Goal: Check status: Check status

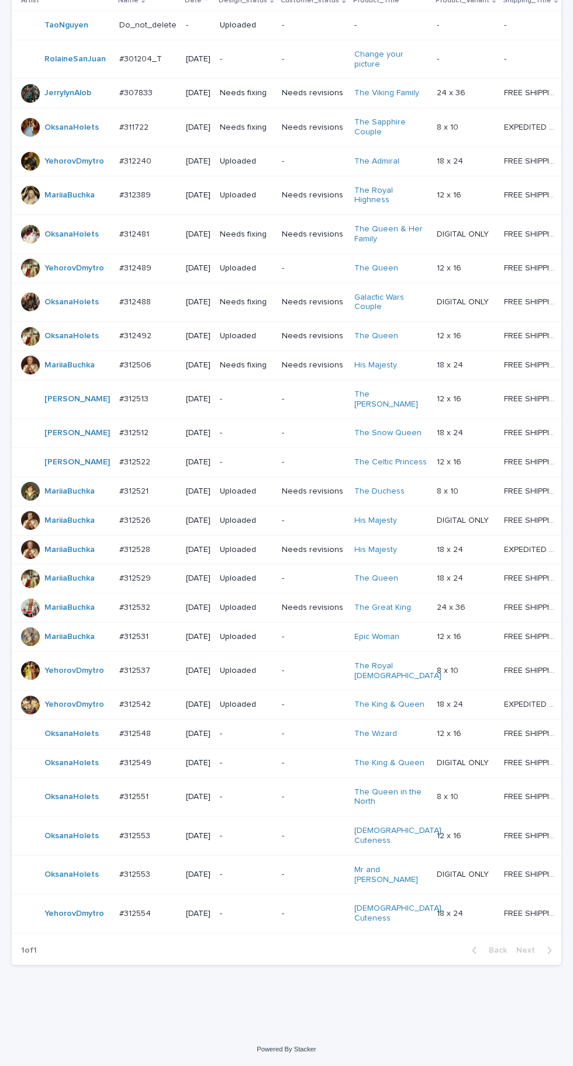
scroll to position [321, 0]
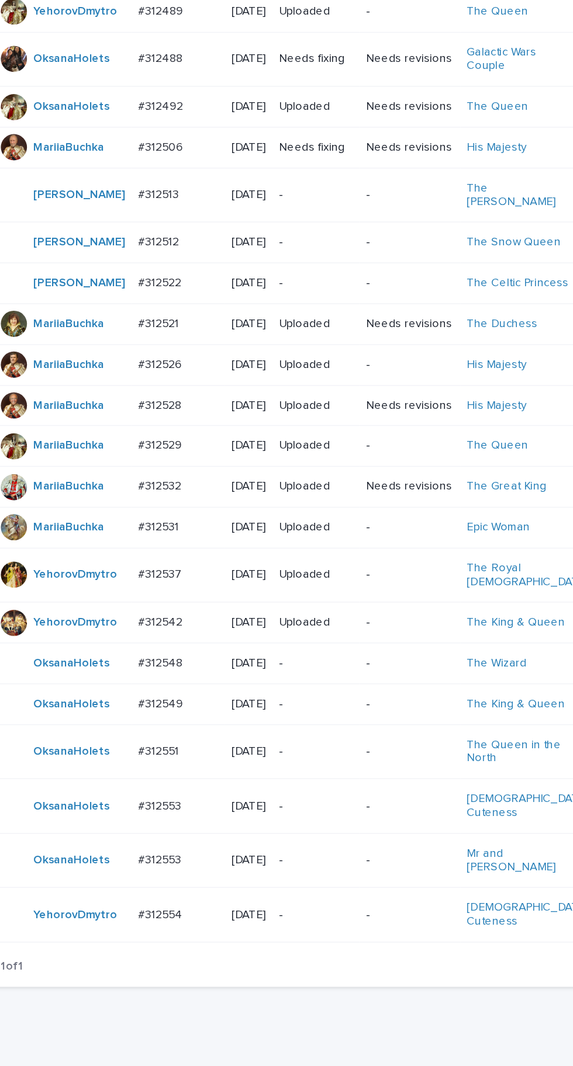
click at [150, 773] on div "#312549 #312549" at bounding box center [147, 763] width 57 height 19
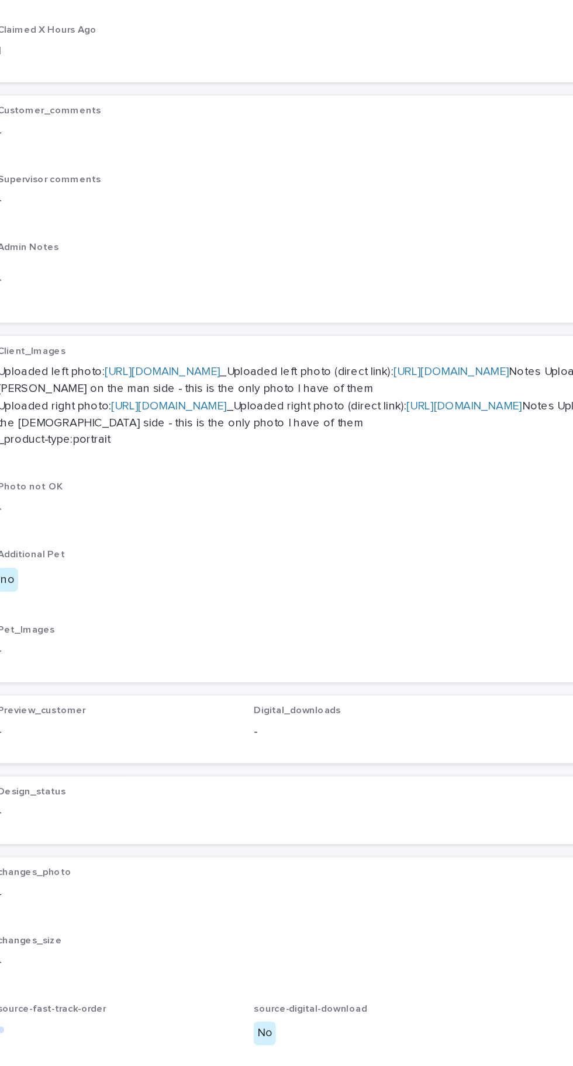
click at [178, 510] on link "[URL][DOMAIN_NAME]" at bounding box center [136, 514] width 82 height 8
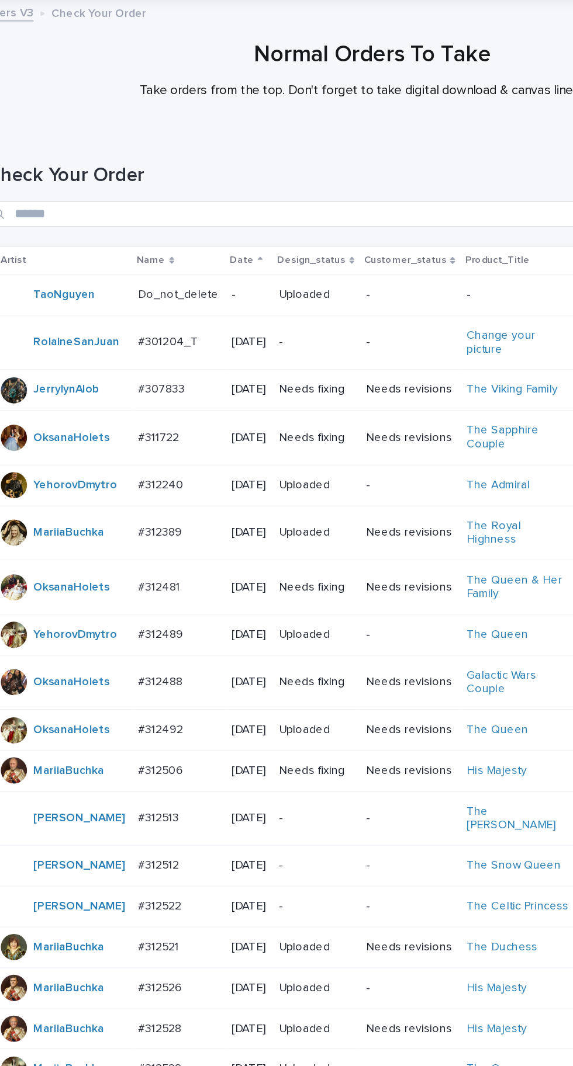
scroll to position [321, 0]
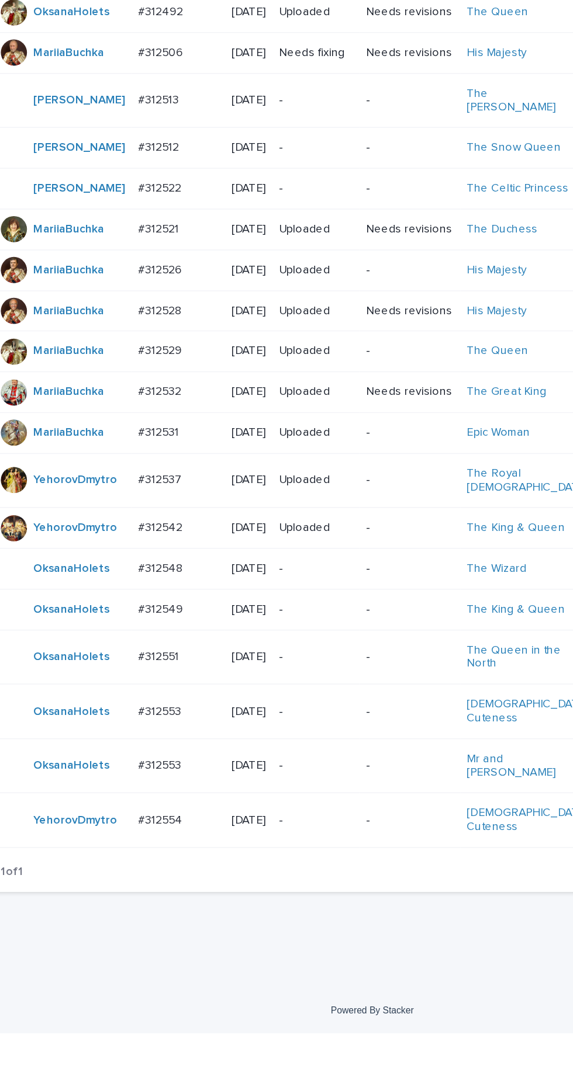
click at [142, 880] on p "#312553" at bounding box center [135, 874] width 33 height 12
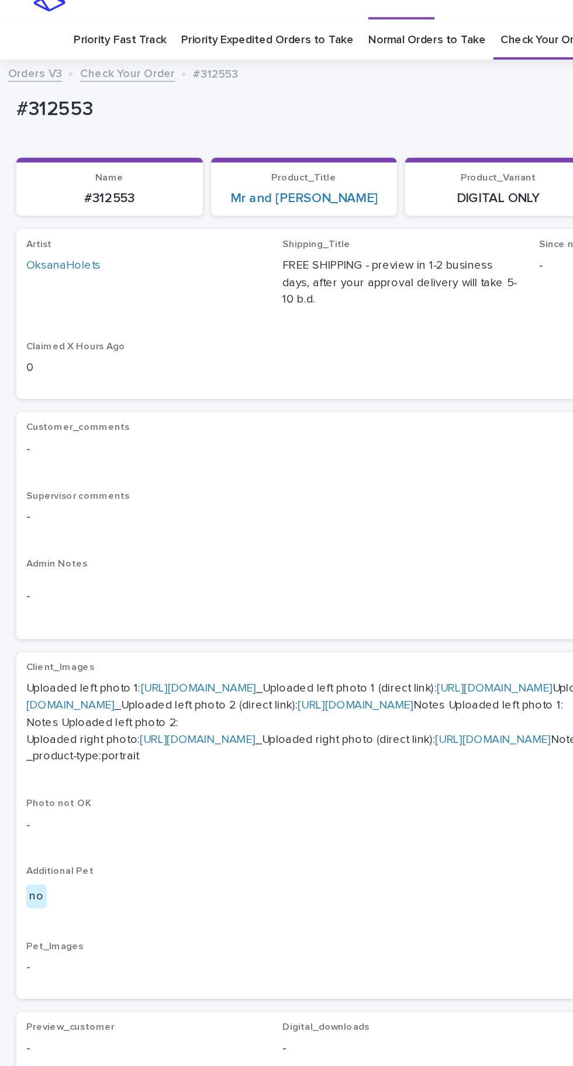
scroll to position [29, 0]
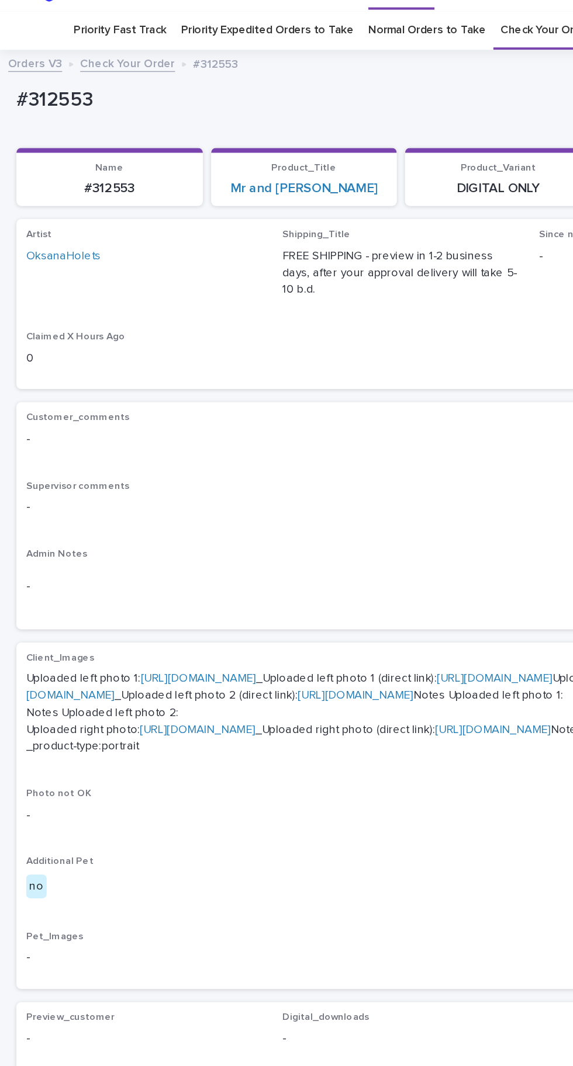
click at [182, 481] on link "[URL][DOMAIN_NAME]" at bounding box center [142, 485] width 82 height 8
click at [176, 501] on link "[URL][DOMAIN_NAME]" at bounding box center [258, 491] width 479 height 20
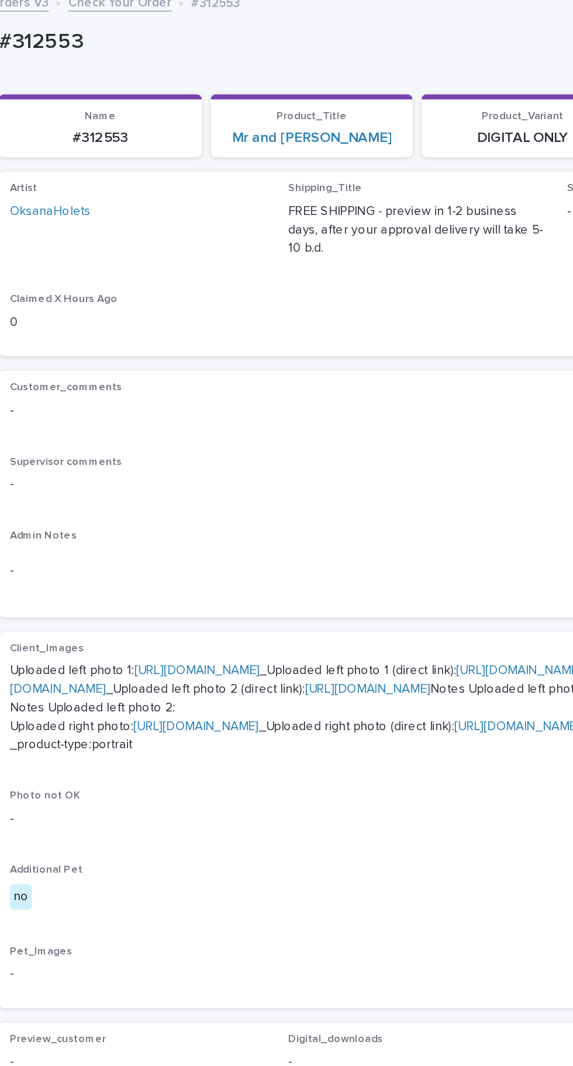
scroll to position [33, 0]
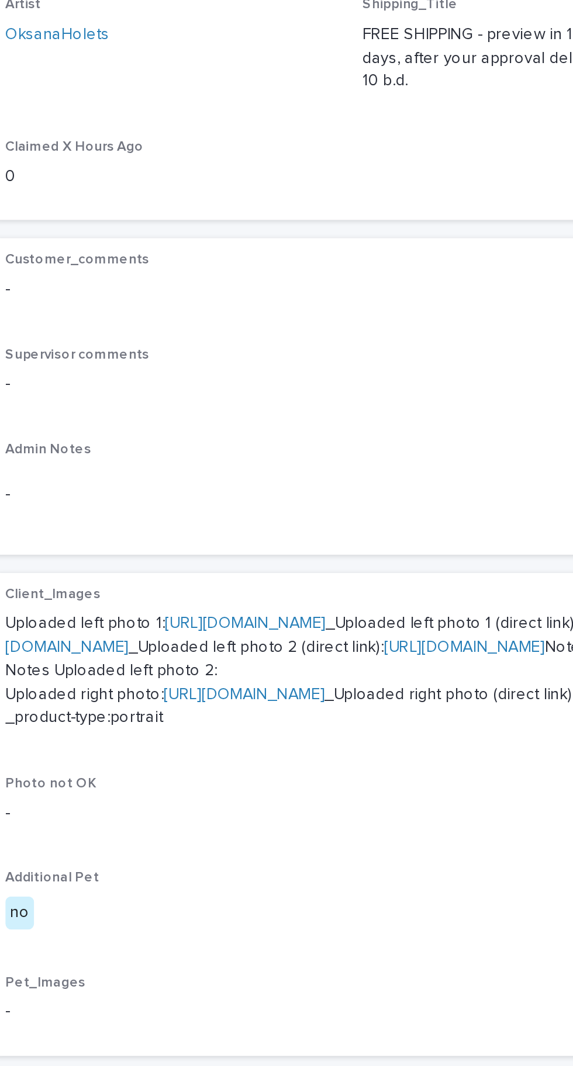
click at [127, 522] on link "[URL][DOMAIN_NAME]" at bounding box center [141, 518] width 82 height 8
click at [311, 522] on link "[URL][DOMAIN_NAME]" at bounding box center [352, 518] width 82 height 8
click at [154, 477] on link "[URL][DOMAIN_NAME]" at bounding box center [142, 481] width 82 height 8
click at [139, 498] on link "[URL][DOMAIN_NAME]" at bounding box center [258, 487] width 479 height 20
click at [150, 477] on link "[URL][DOMAIN_NAME]" at bounding box center [142, 481] width 82 height 8
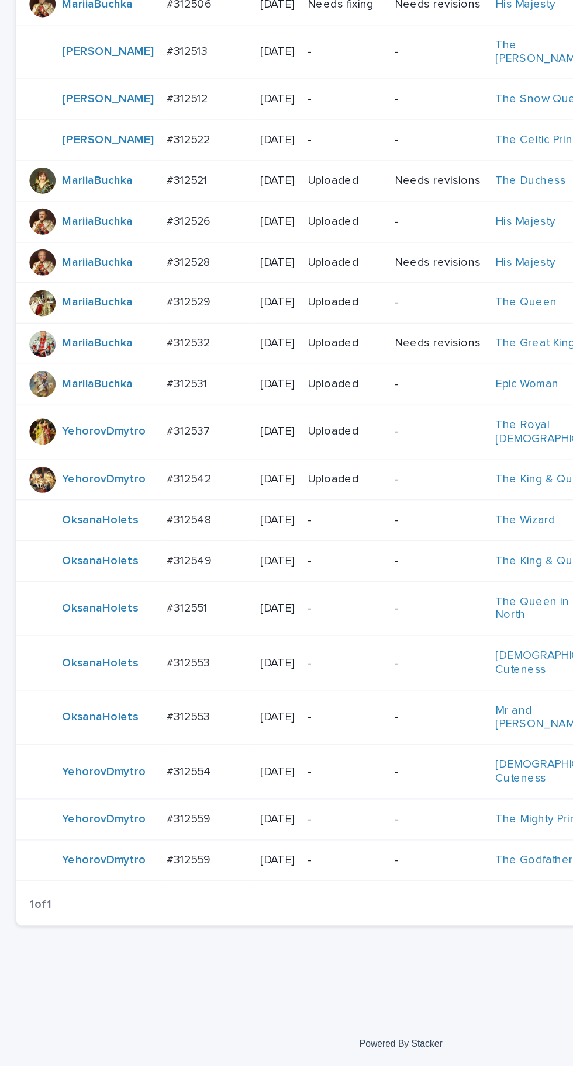
scroll to position [399, 0]
click at [136, 895] on p "#312559" at bounding box center [136, 889] width 34 height 12
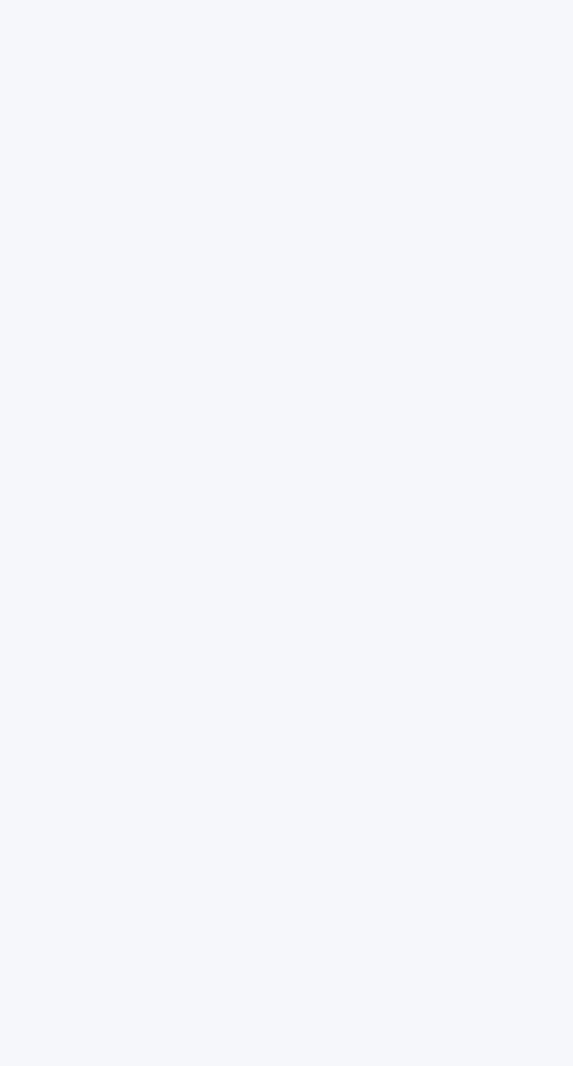
scroll to position [37, 0]
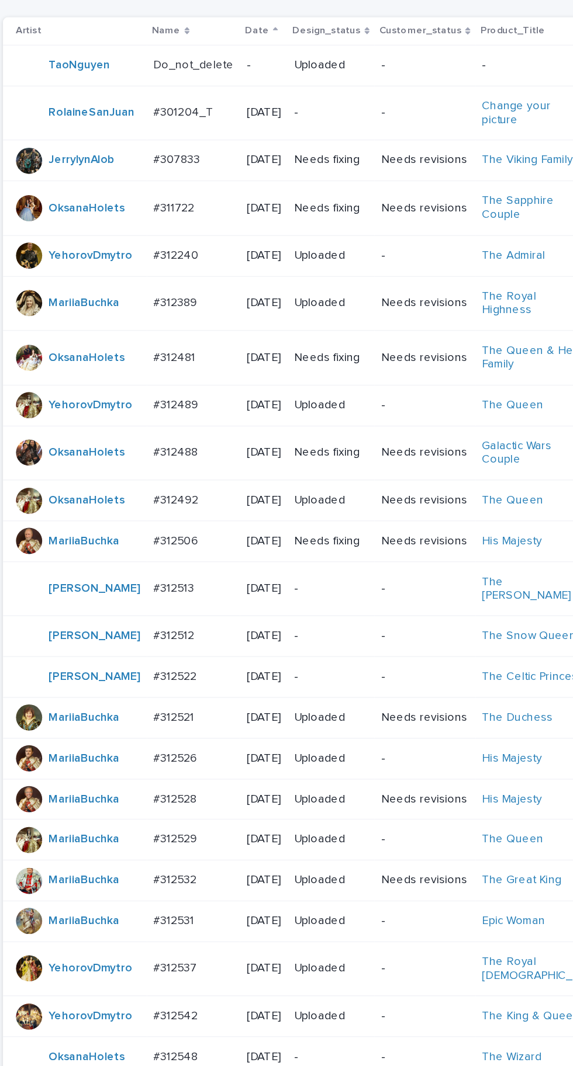
scroll to position [399, 0]
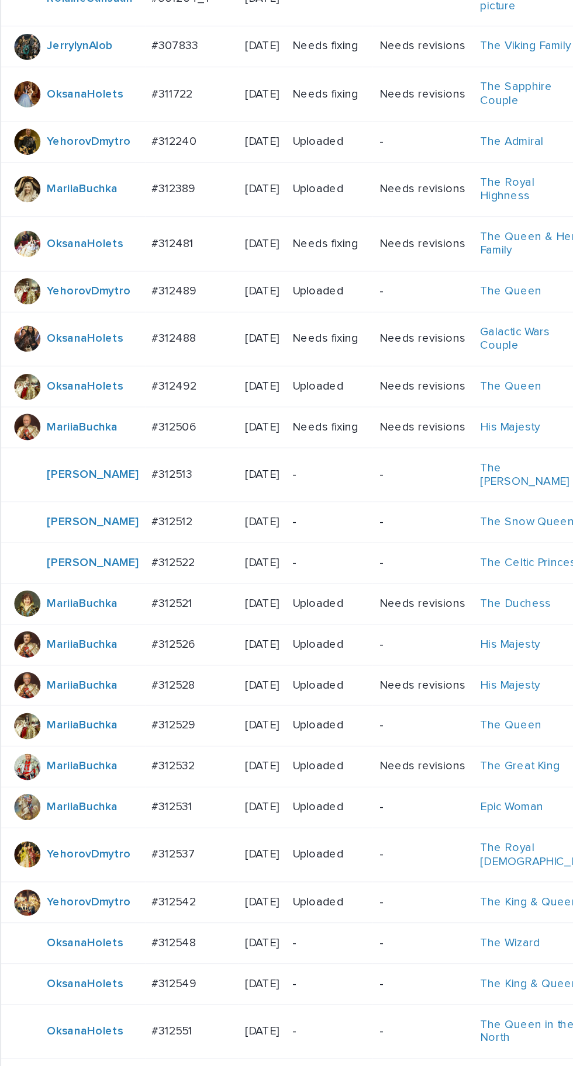
click at [138, 657] on div "#312542 #312542" at bounding box center [147, 647] width 57 height 19
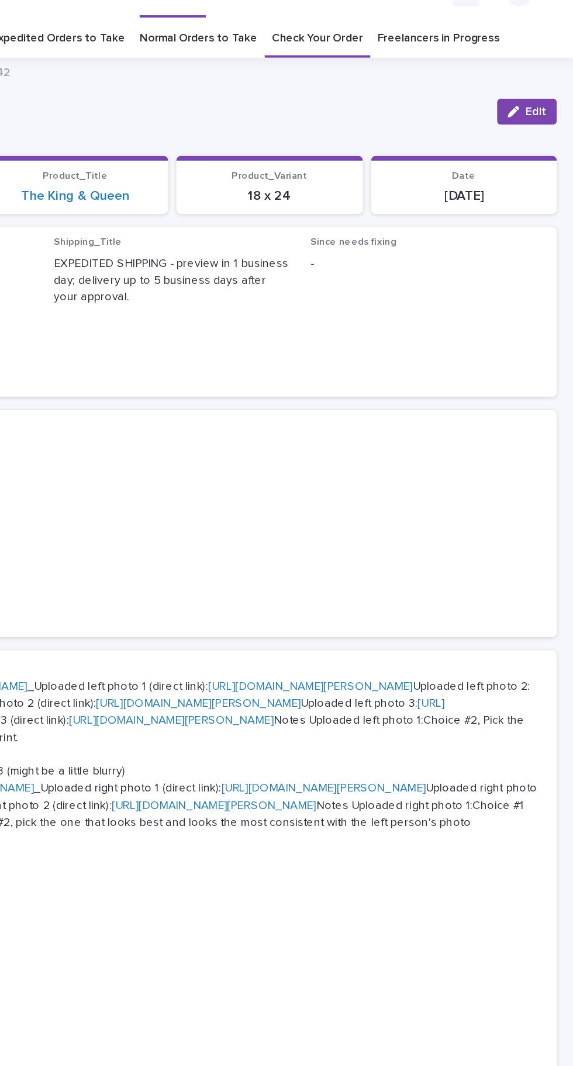
click at [545, 99] on span "Edit" at bounding box center [546, 103] width 15 height 8
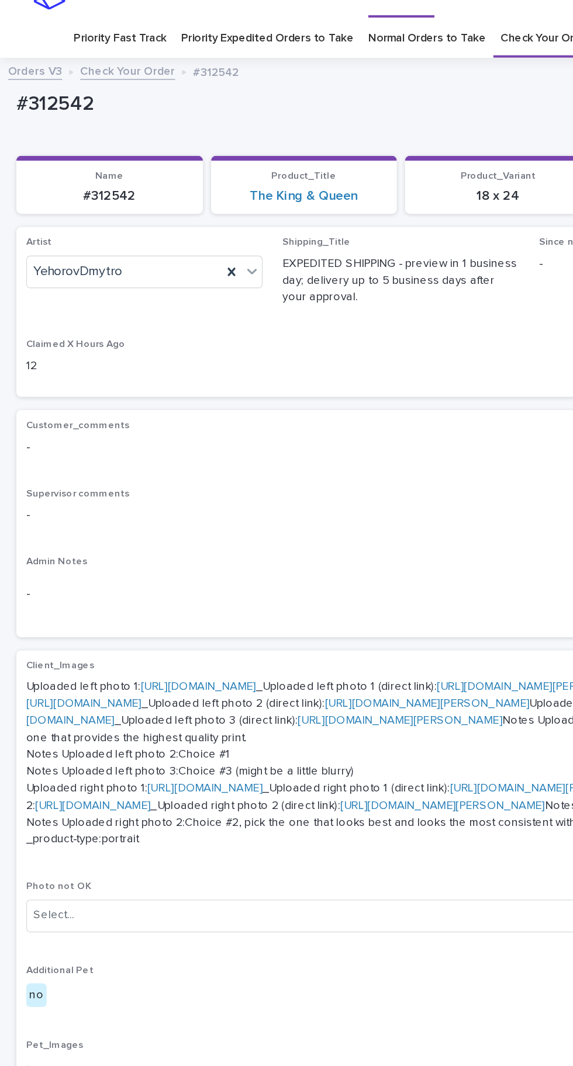
click at [165, 215] on icon at bounding box center [165, 218] width 5 height 6
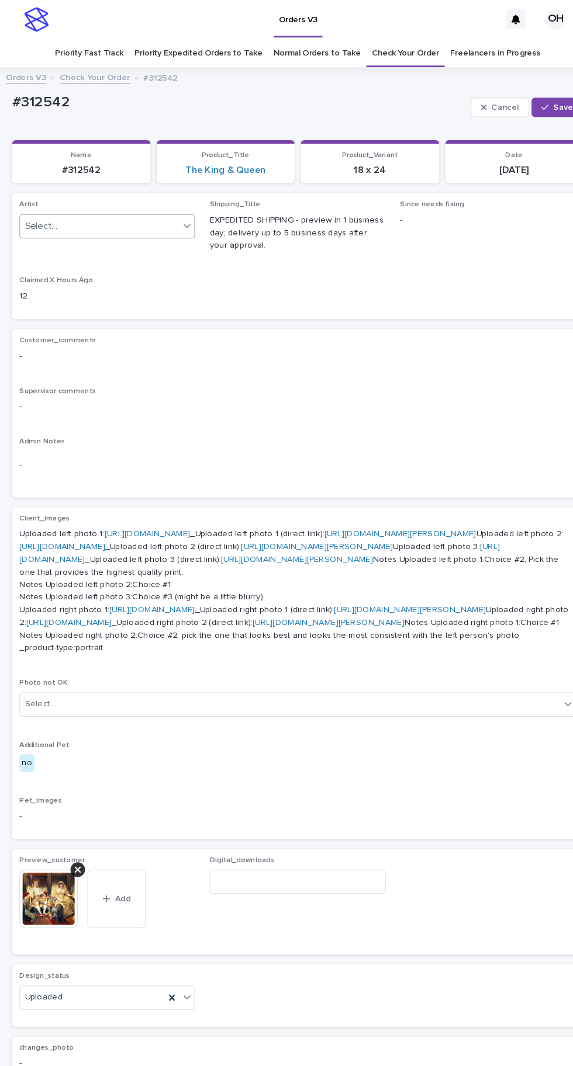
click at [486, 99] on span "Cancel" at bounding box center [486, 103] width 26 height 8
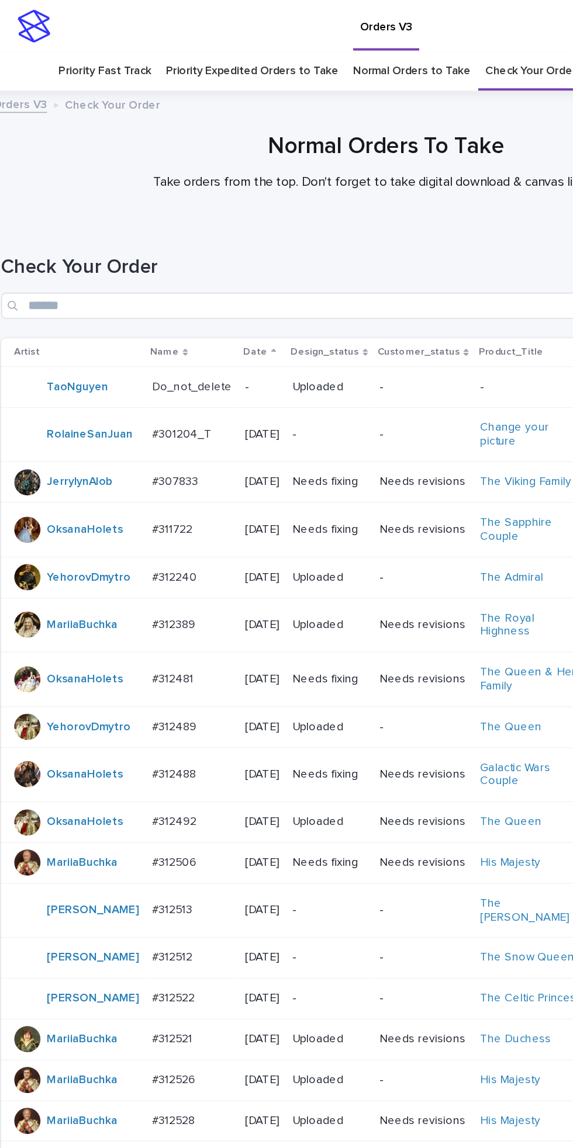
scroll to position [317, 0]
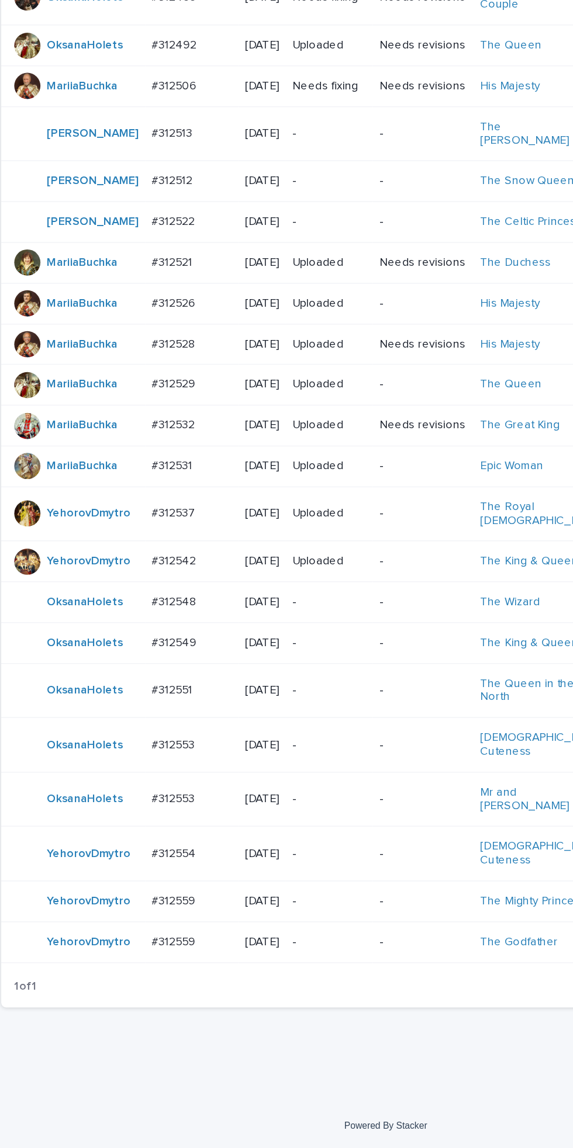
click at [131, 1016] on td "#312559 #312559" at bounding box center [148, 1000] width 67 height 29
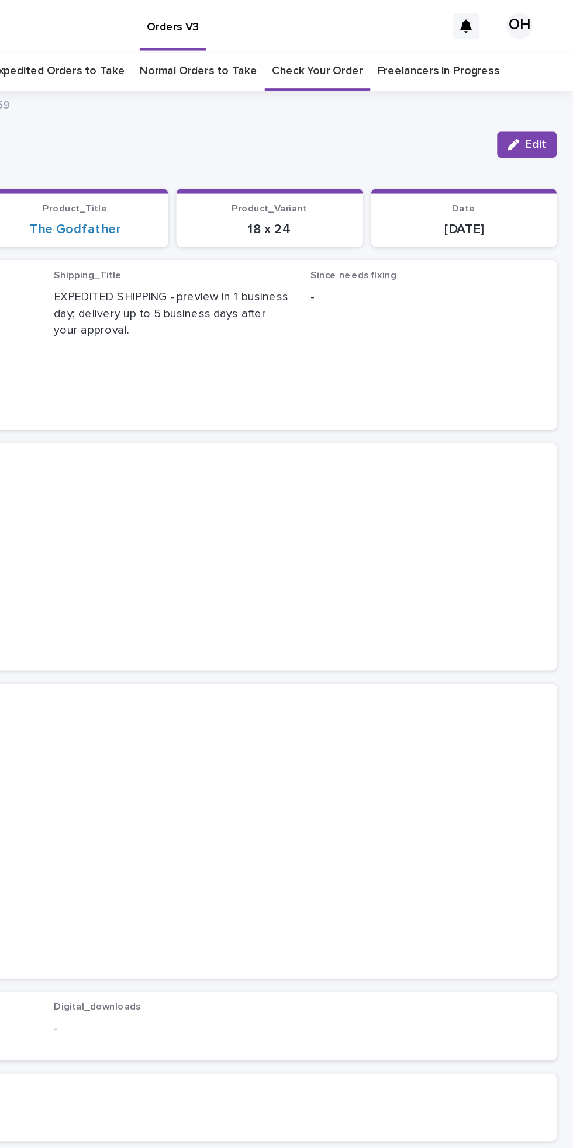
click at [548, 99] on span "Edit" at bounding box center [546, 103] width 15 height 8
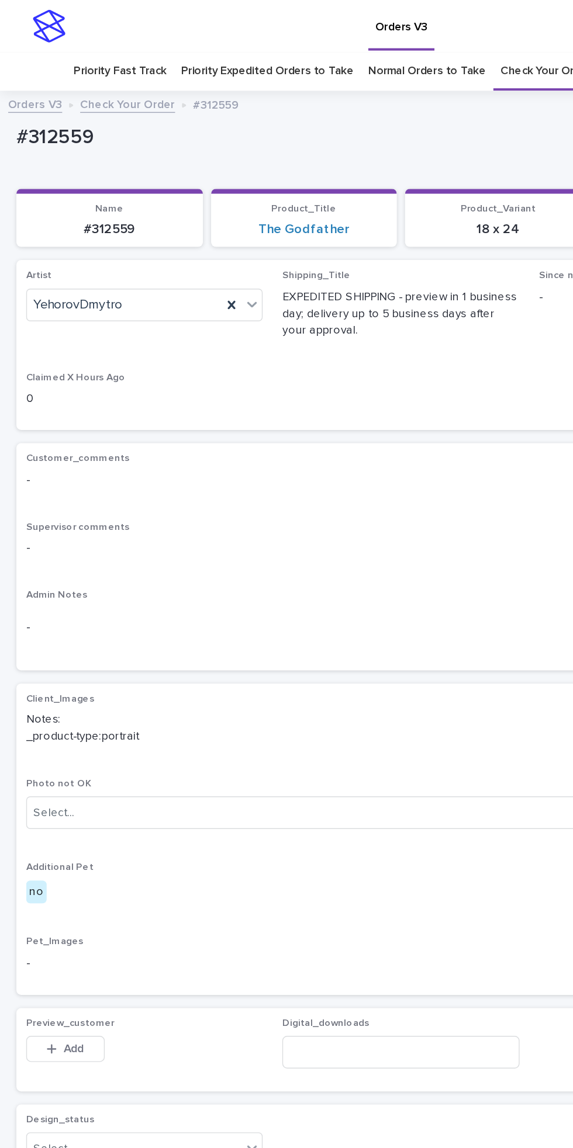
click at [168, 212] on icon at bounding box center [166, 218] width 12 height 12
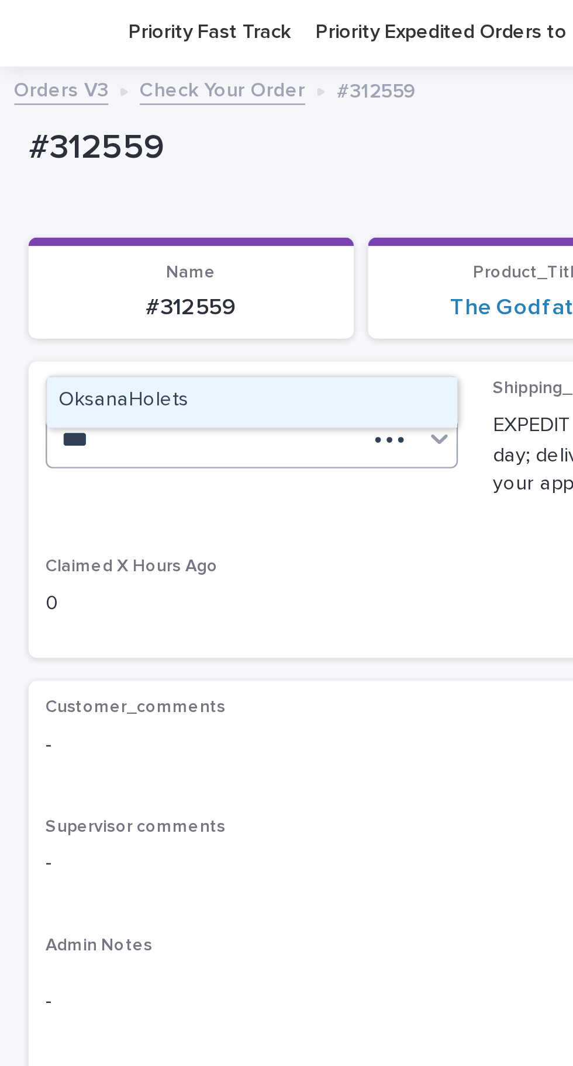
click at [115, 192] on div "OksanaHolets" at bounding box center [103, 202] width 168 height 20
type input "***"
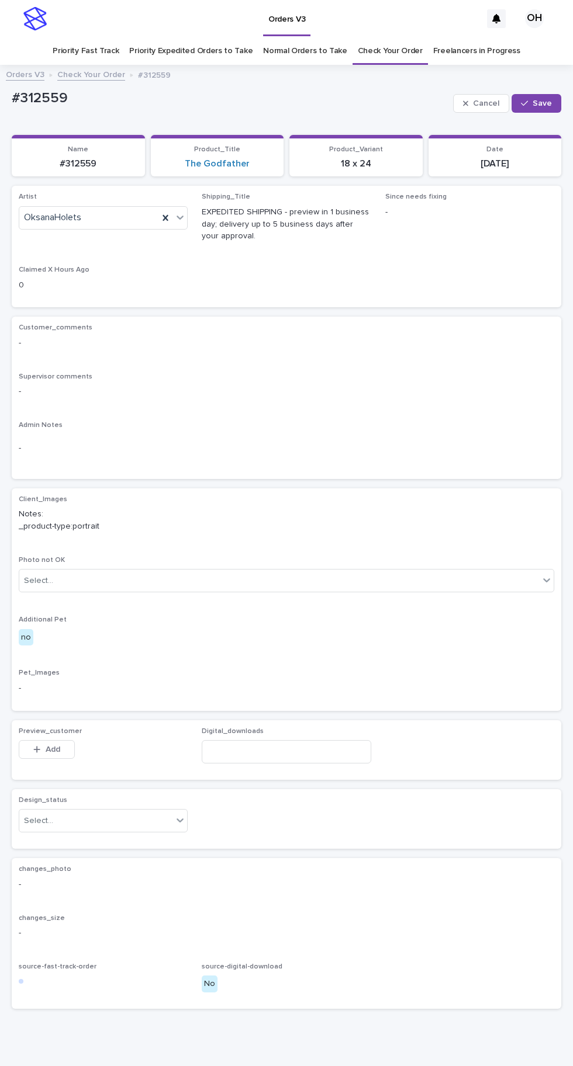
click at [542, 99] on span "Save" at bounding box center [541, 103] width 19 height 8
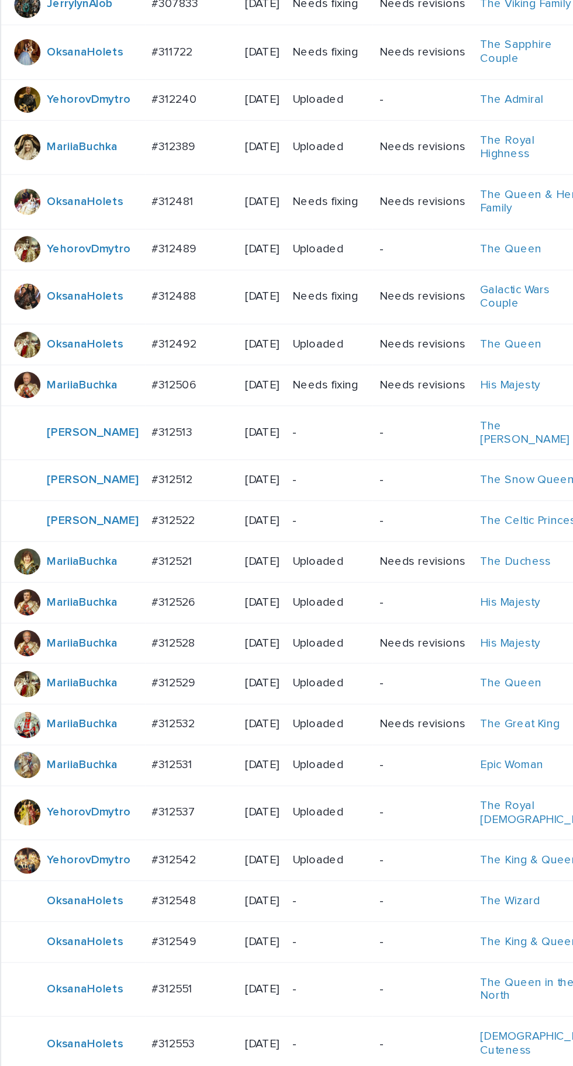
scroll to position [399, 0]
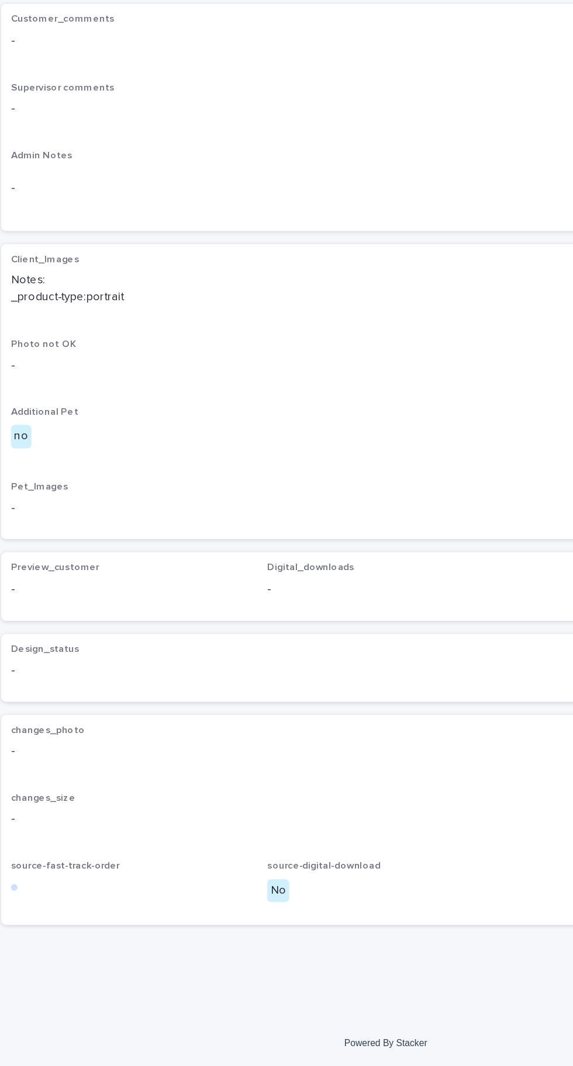
click at [143, 954] on div "source-fast-track-order" at bounding box center [103, 936] width 169 height 34
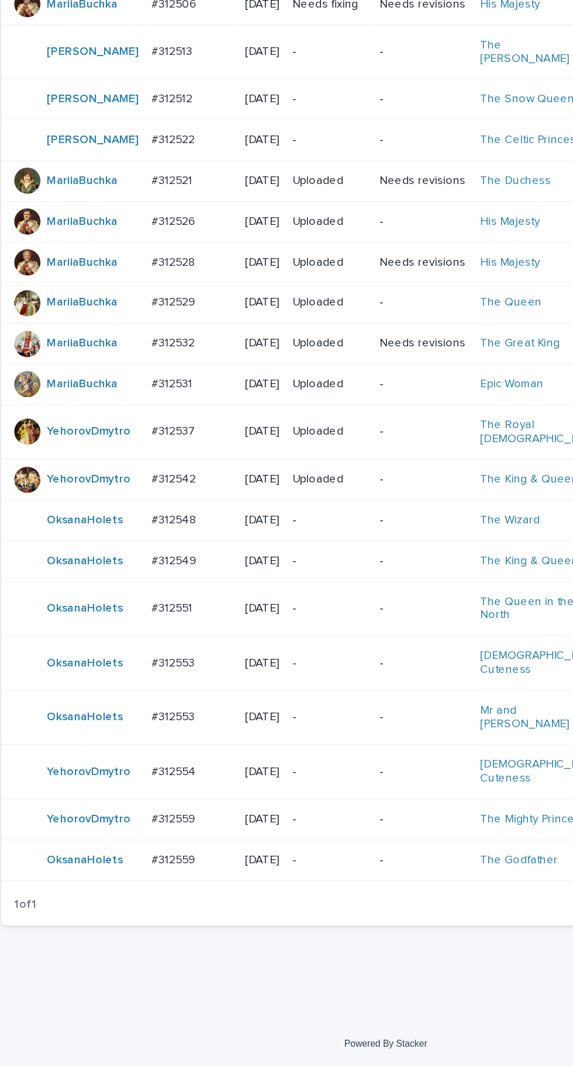
click at [141, 934] on td "#312559 #312559" at bounding box center [148, 919] width 67 height 29
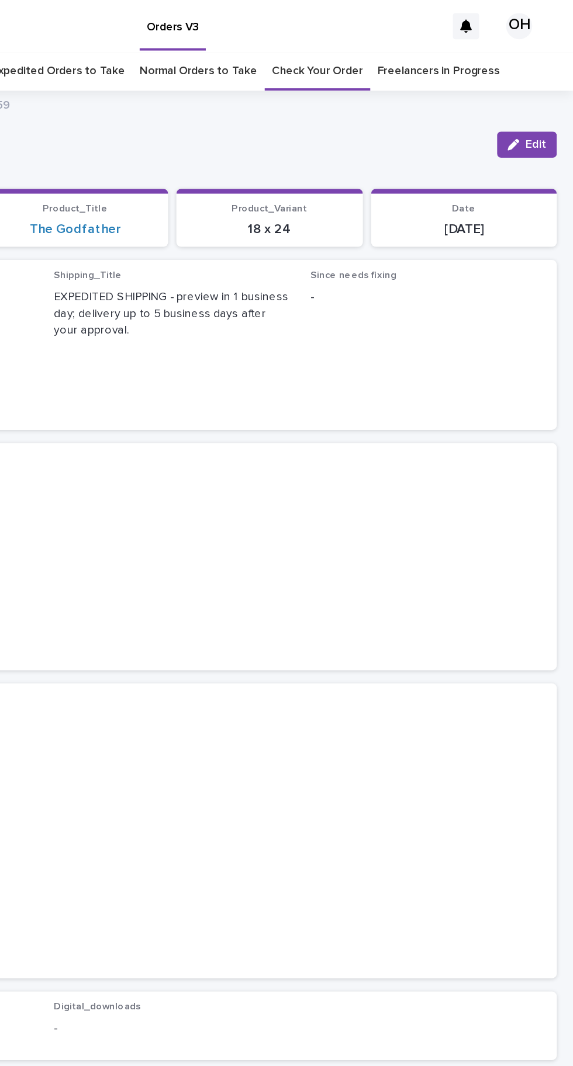
click at [546, 103] on span "Edit" at bounding box center [546, 103] width 15 height 8
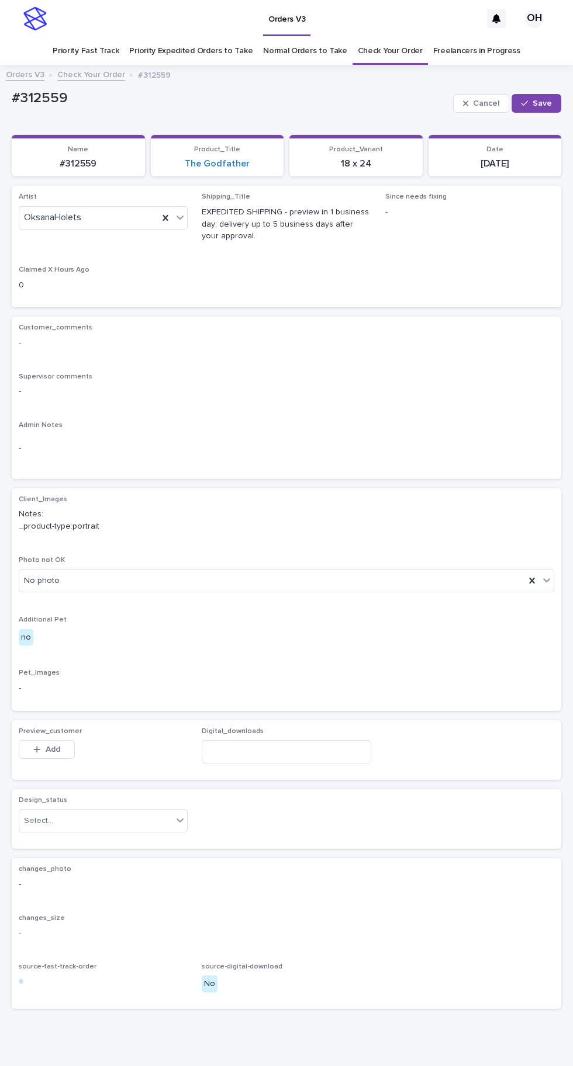
click at [542, 103] on span "Save" at bounding box center [541, 103] width 19 height 8
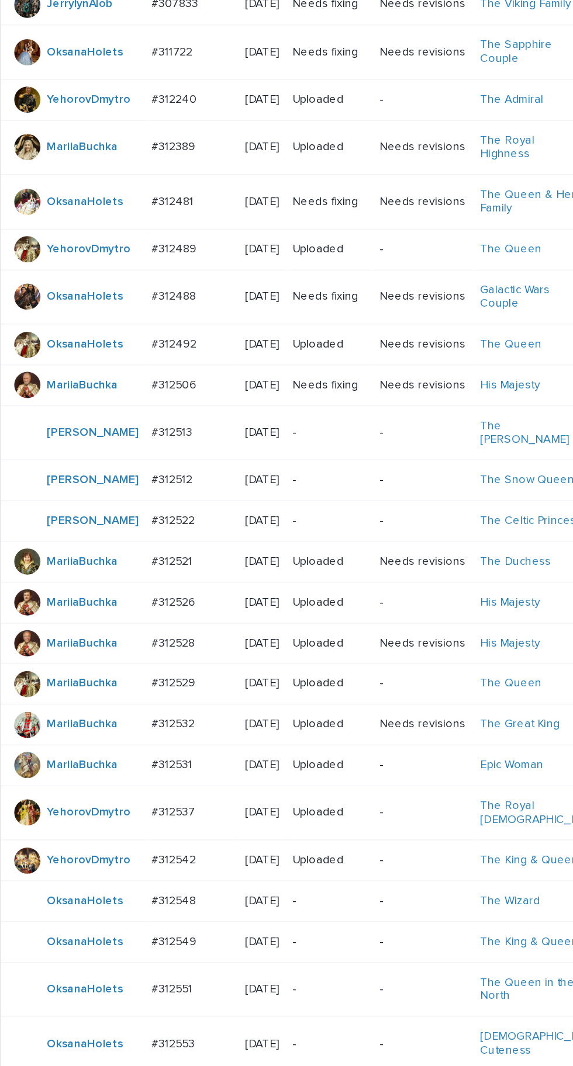
scroll to position [399, 0]
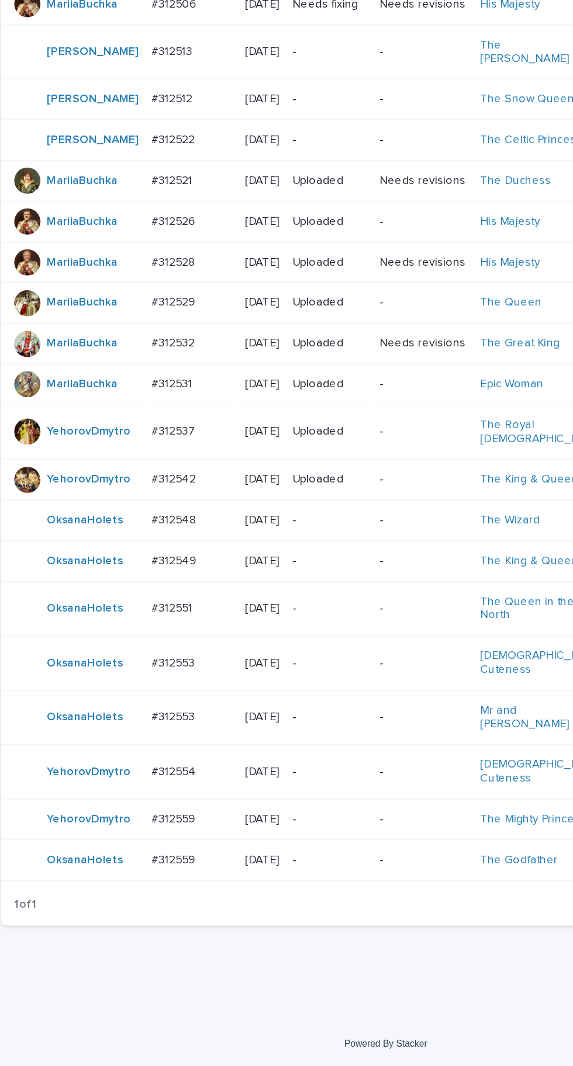
click at [146, 924] on p "#312559" at bounding box center [136, 918] width 34 height 12
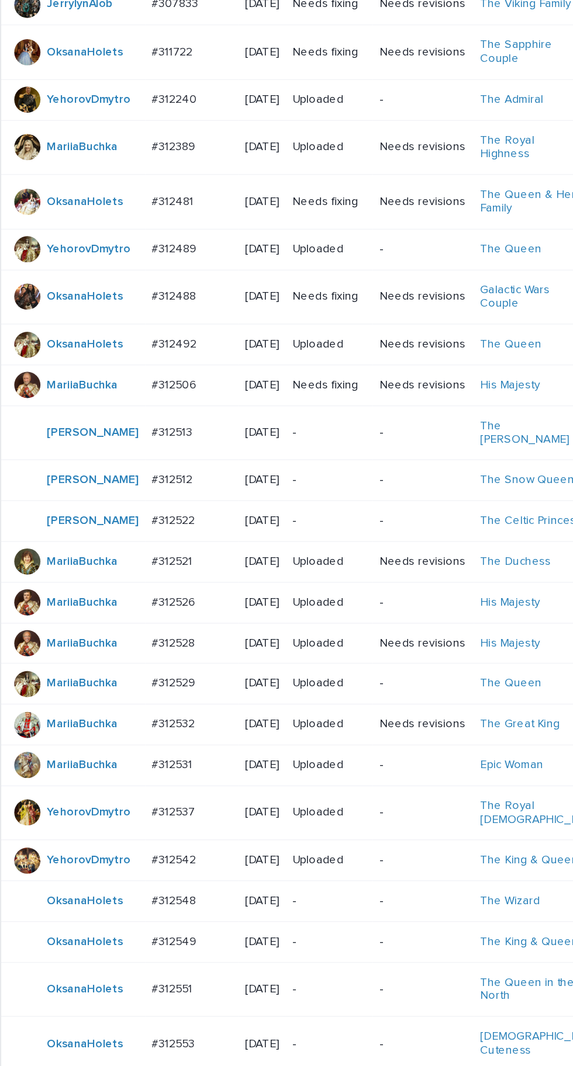
scroll to position [399, 0]
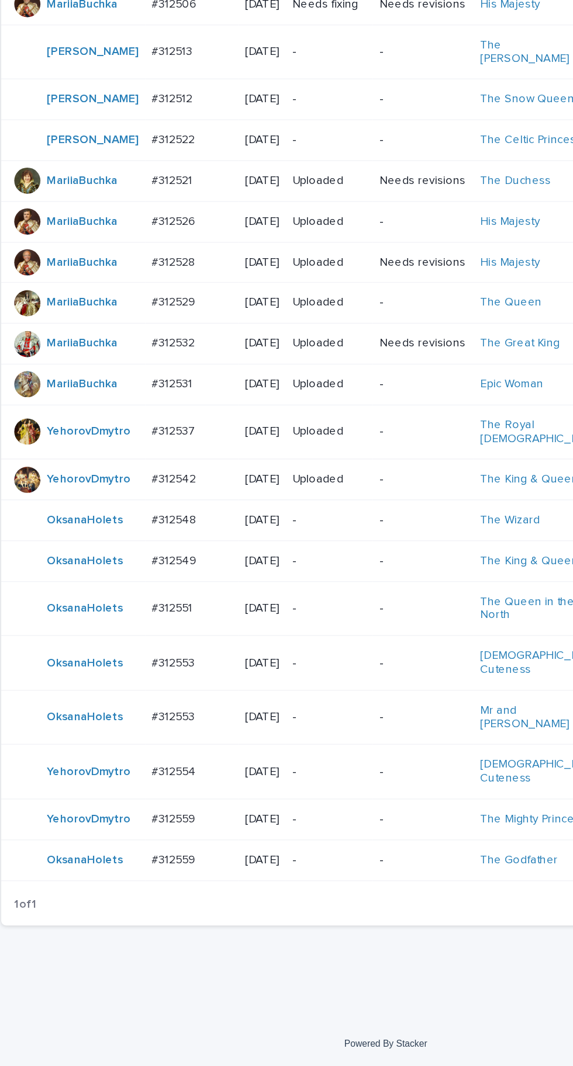
click at [141, 788] on div "#312553 #312553" at bounding box center [147, 778] width 57 height 19
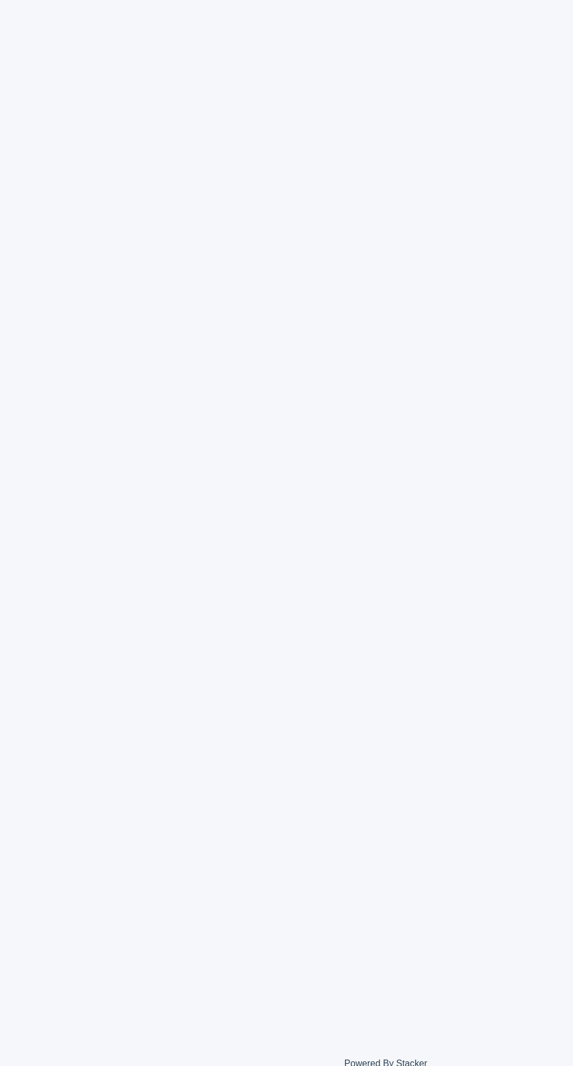
scroll to position [37, 0]
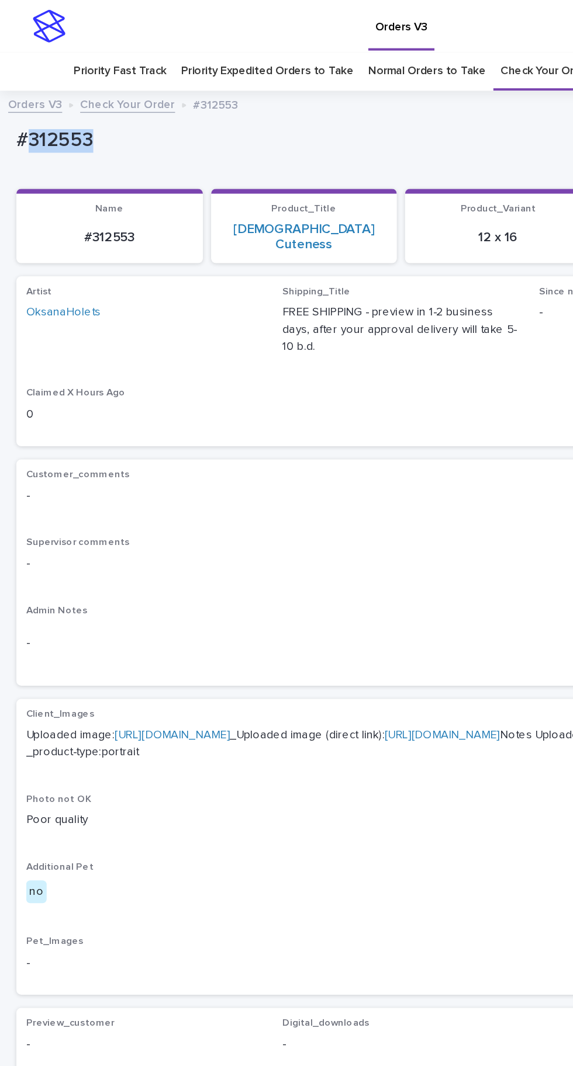
copy p "312553"
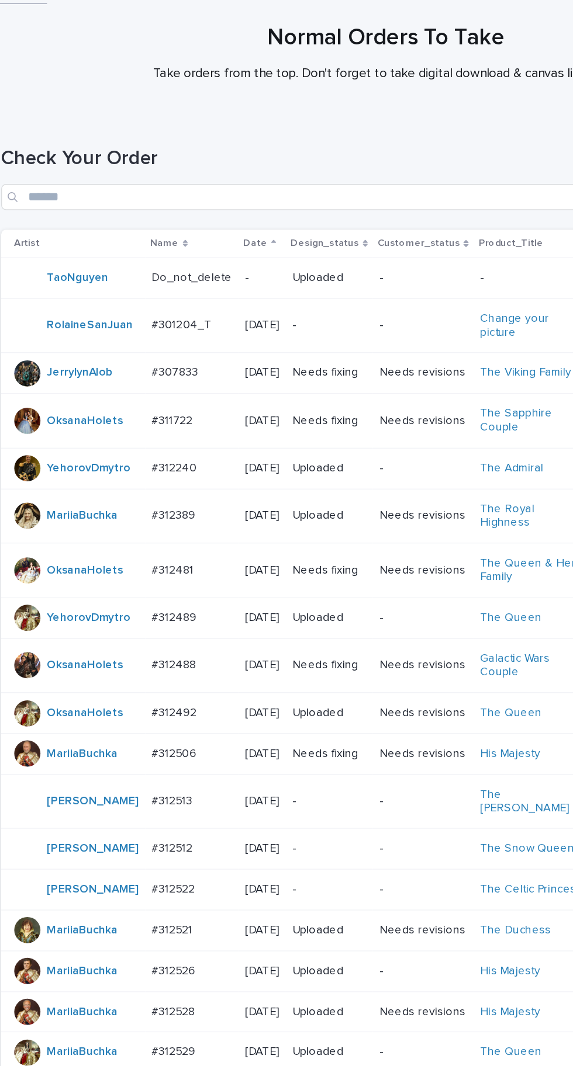
scroll to position [77, 0]
click at [137, 414] on p "#312481" at bounding box center [135, 407] width 32 height 12
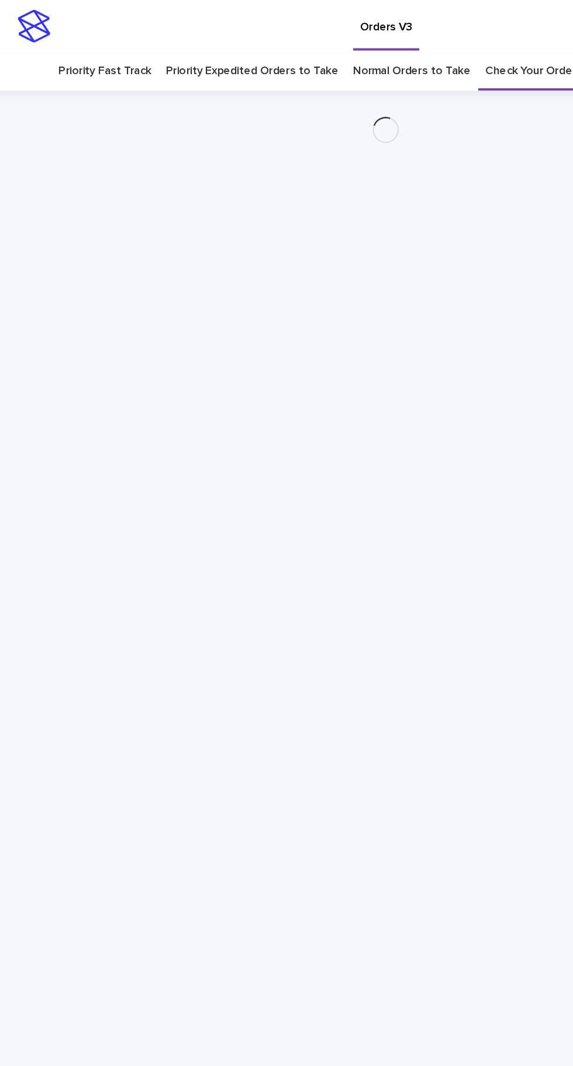
scroll to position [37, 0]
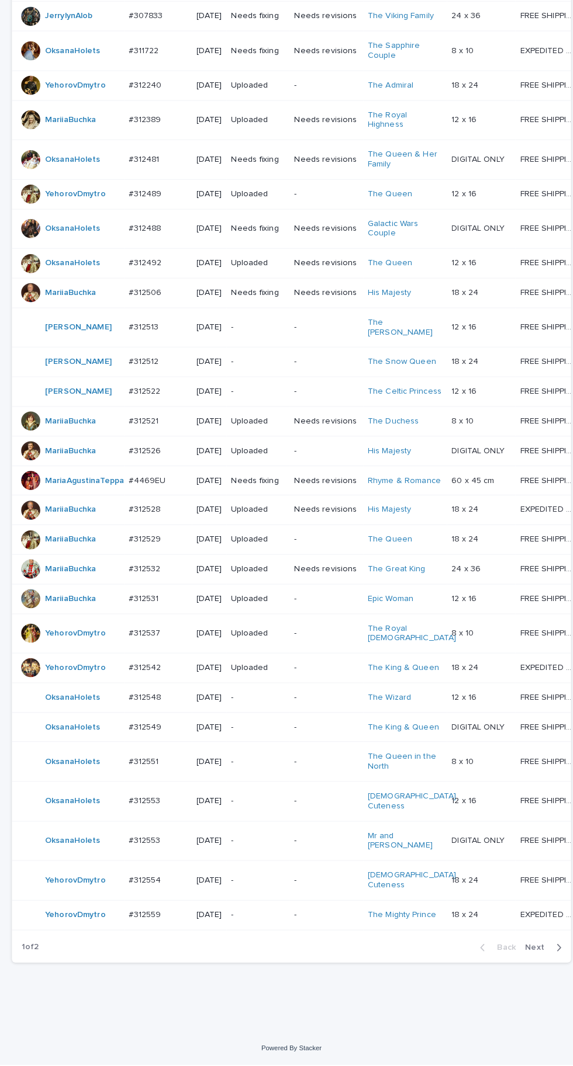
click at [546, 957] on icon "button" at bounding box center [548, 951] width 5 height 11
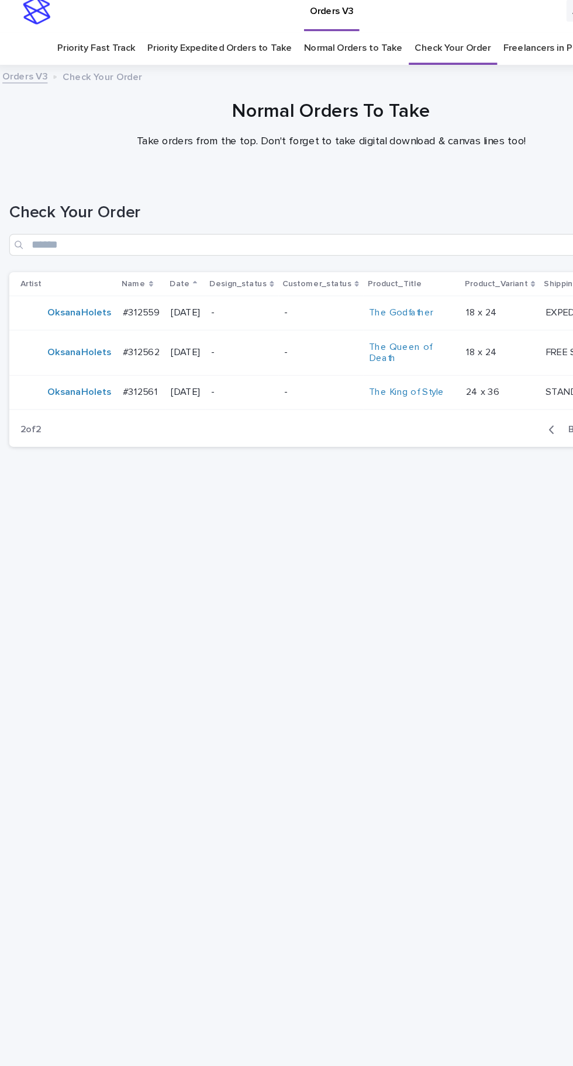
click at [127, 310] on p "#312562" at bounding box center [126, 309] width 34 height 12
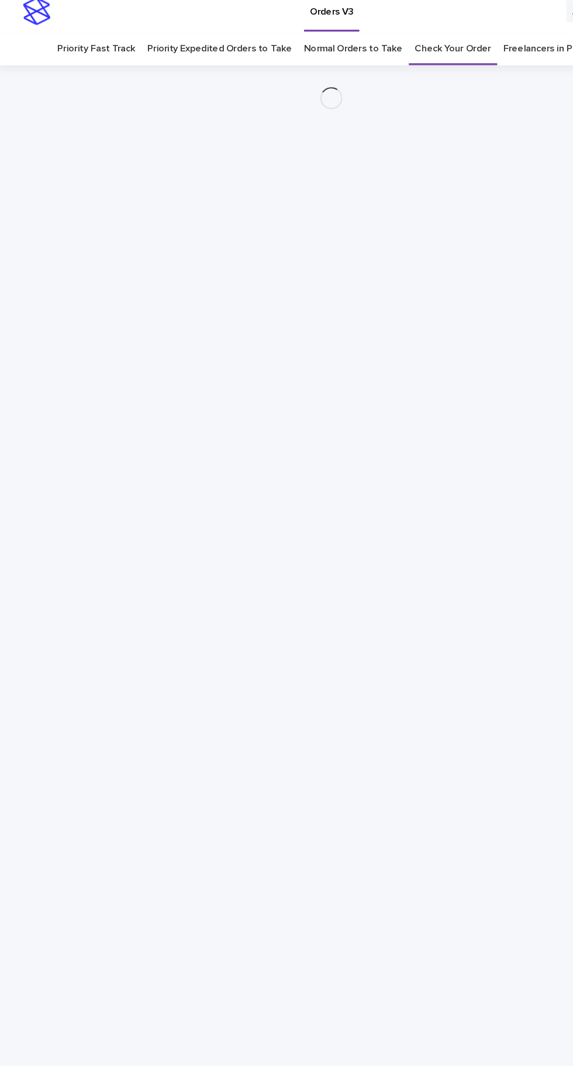
scroll to position [37, 0]
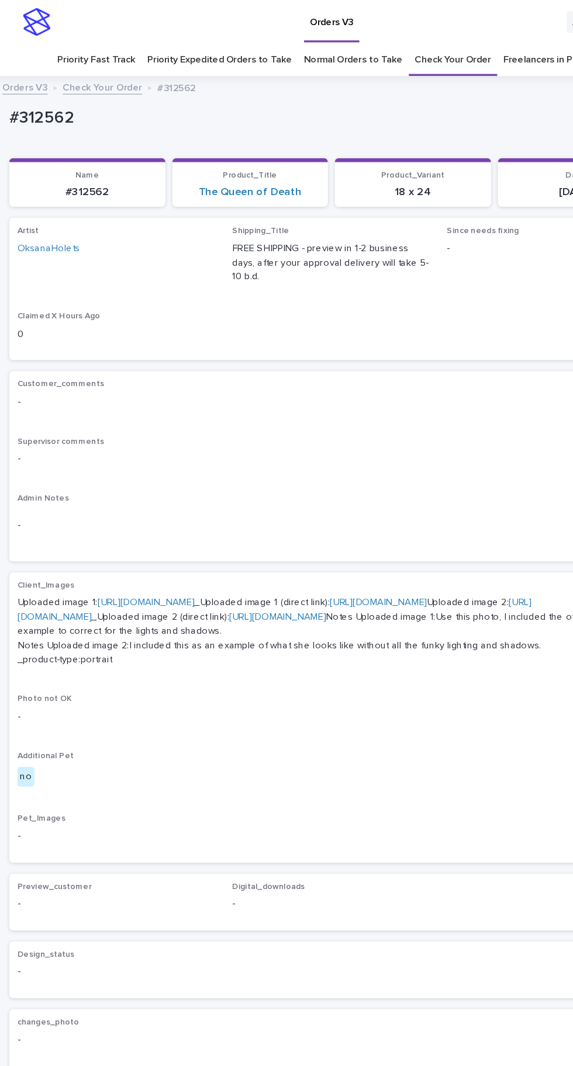
click at [169, 510] on link "https://cdn.shopify.com-uploadkit.app/s/files/1/0033/4807/0511/files/download.h…" at bounding box center [128, 514] width 82 height 8
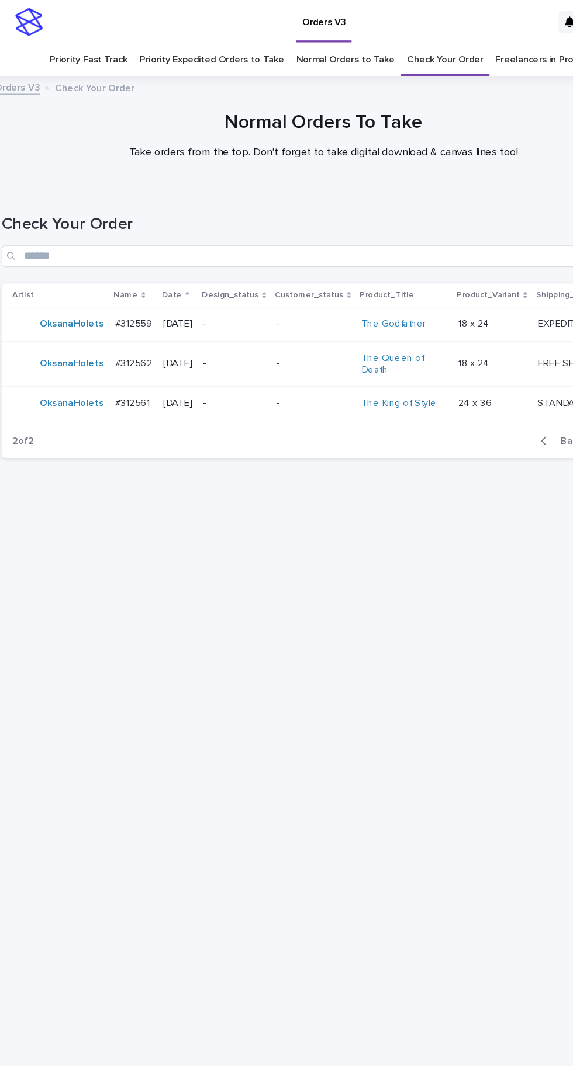
click at [127, 330] on td "#312561 #312561" at bounding box center [124, 344] width 41 height 29
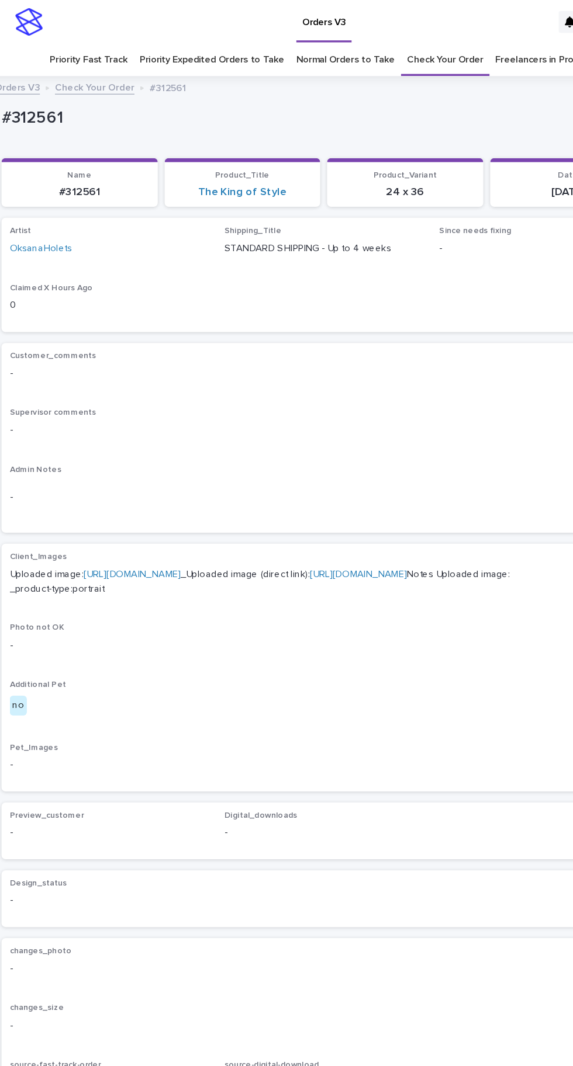
click at [146, 486] on link "https://cdn.shopify.com-uploadkit.app/s/files/1/0033/4807/0511/files/download.h…" at bounding box center [123, 490] width 82 height 8
